Goal: Find specific page/section: Find specific page/section

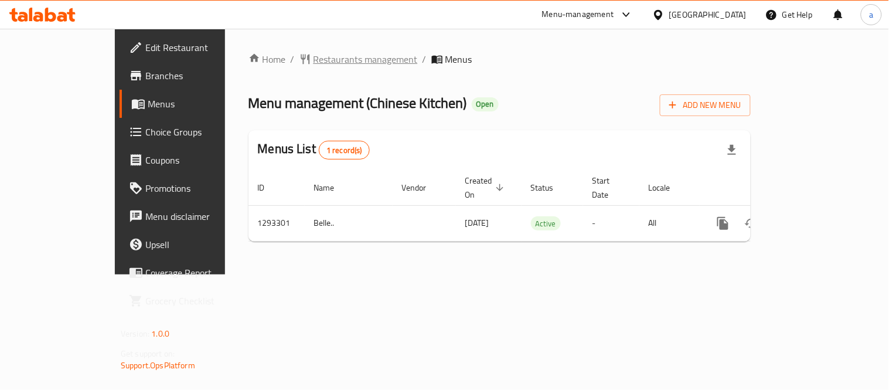
click at [313, 56] on span "Restaurants management" at bounding box center [365, 59] width 104 height 14
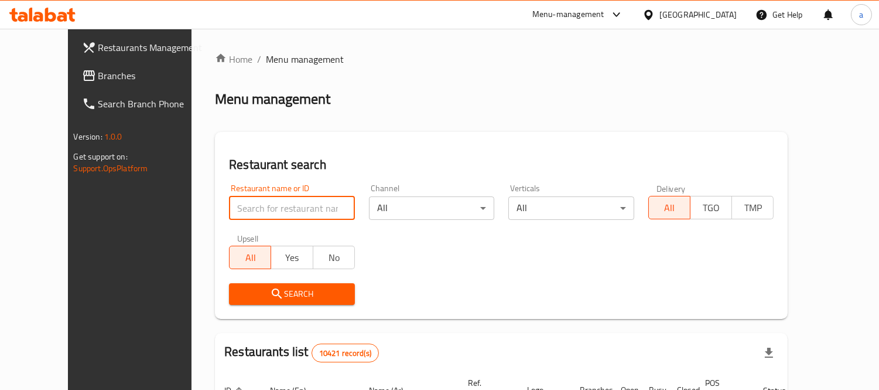
click at [262, 206] on input "search" at bounding box center [292, 207] width 126 height 23
paste input "699463"
type input "699463"
click at [267, 291] on span "Search" at bounding box center [291, 293] width 107 height 15
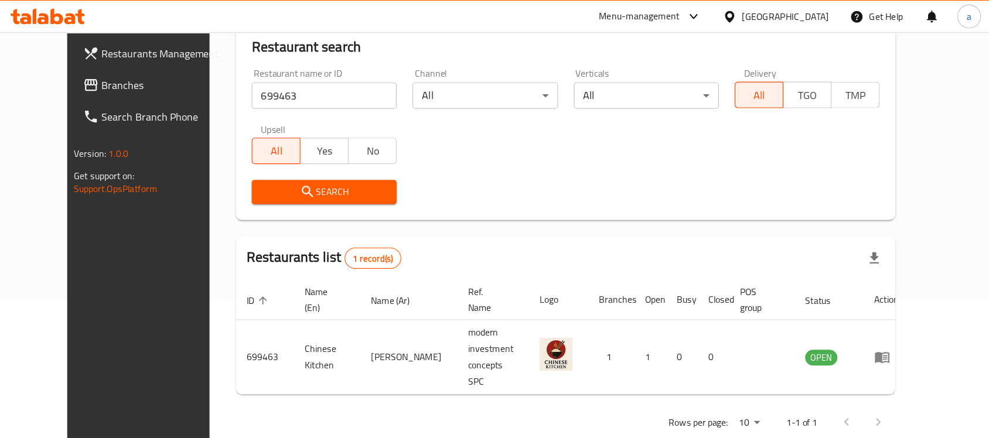
scroll to position [62, 0]
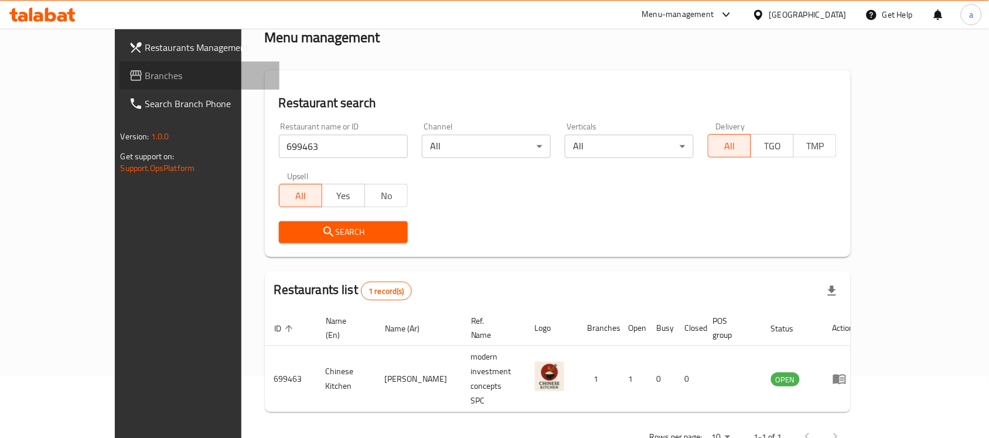
click at [145, 69] on span "Branches" at bounding box center [207, 76] width 125 height 14
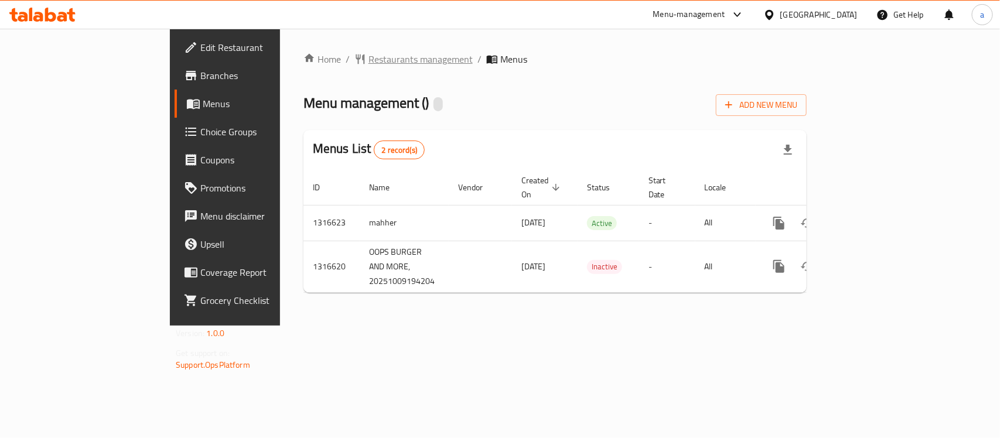
click at [368, 54] on span "Restaurants management" at bounding box center [420, 59] width 104 height 14
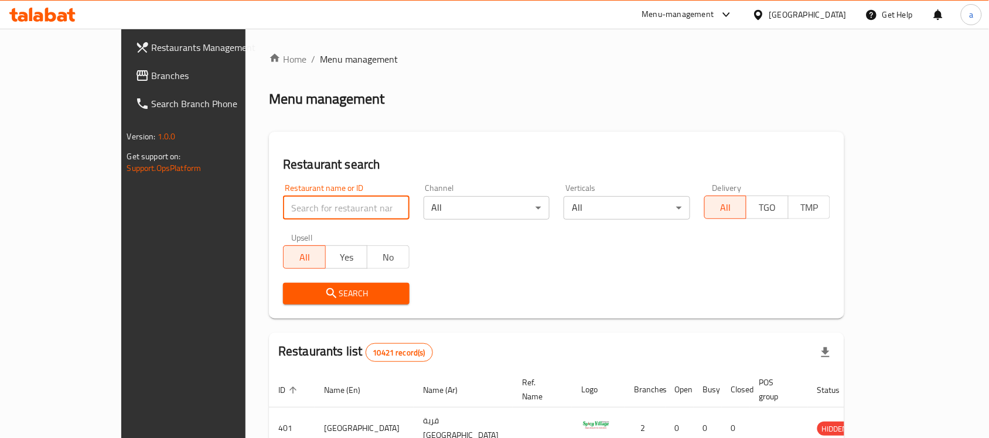
click at [283, 206] on input "search" at bounding box center [346, 207] width 127 height 23
paste input "707739"
type input "707739"
click at [292, 288] on span "Search" at bounding box center [346, 293] width 108 height 15
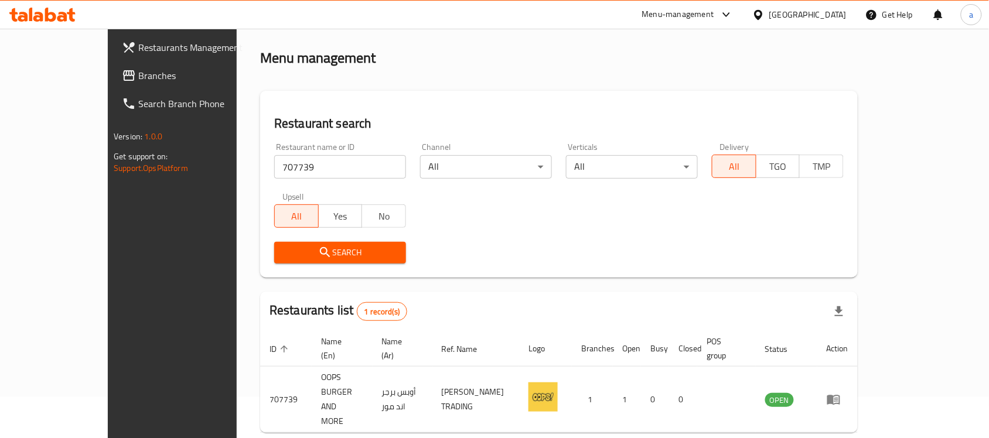
scroll to position [62, 0]
